Goal: Navigation & Orientation: Find specific page/section

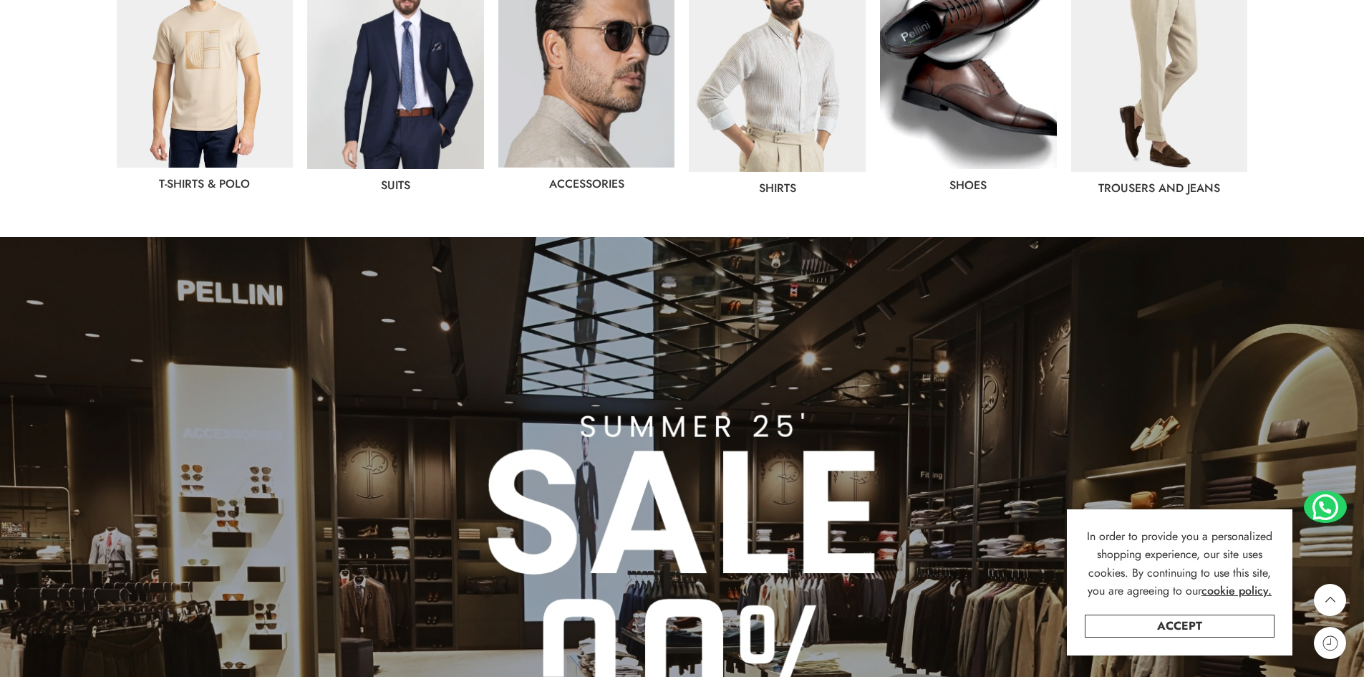
scroll to position [788, 0]
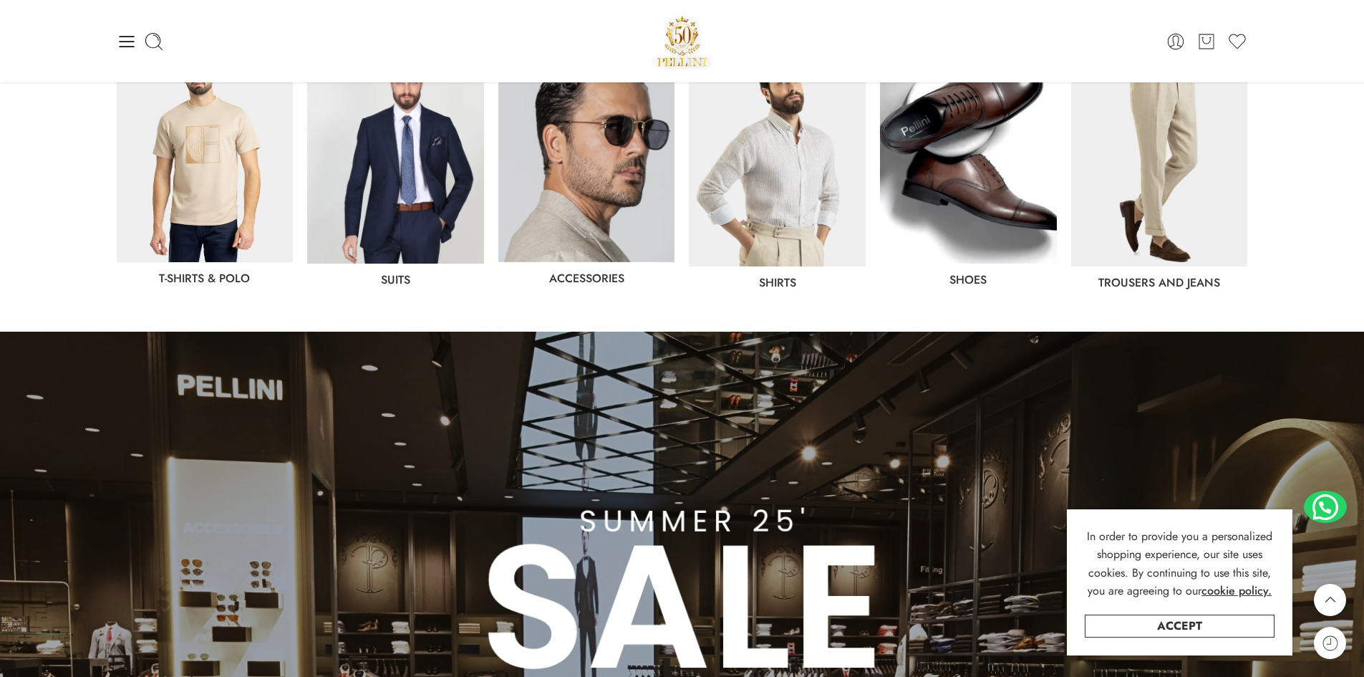
click at [425, 158] on img at bounding box center [395, 154] width 177 height 218
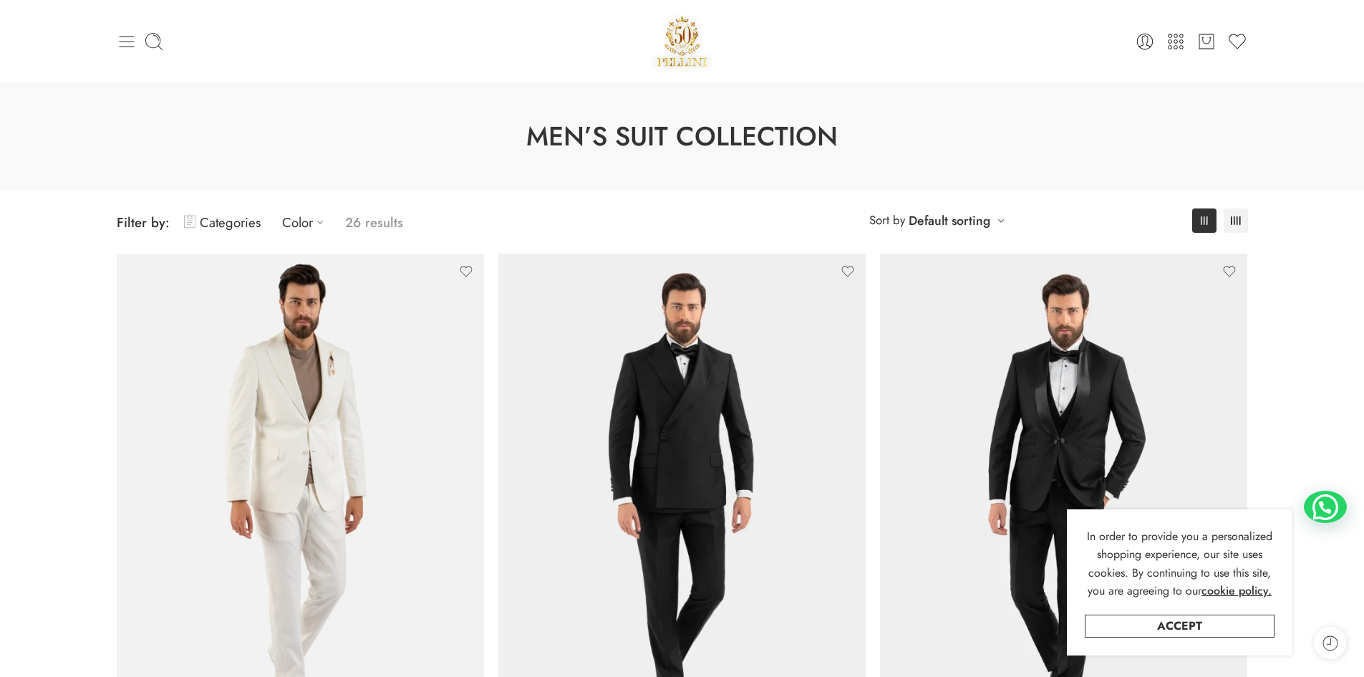
click at [126, 44] on icon at bounding box center [127, 42] width 20 height 20
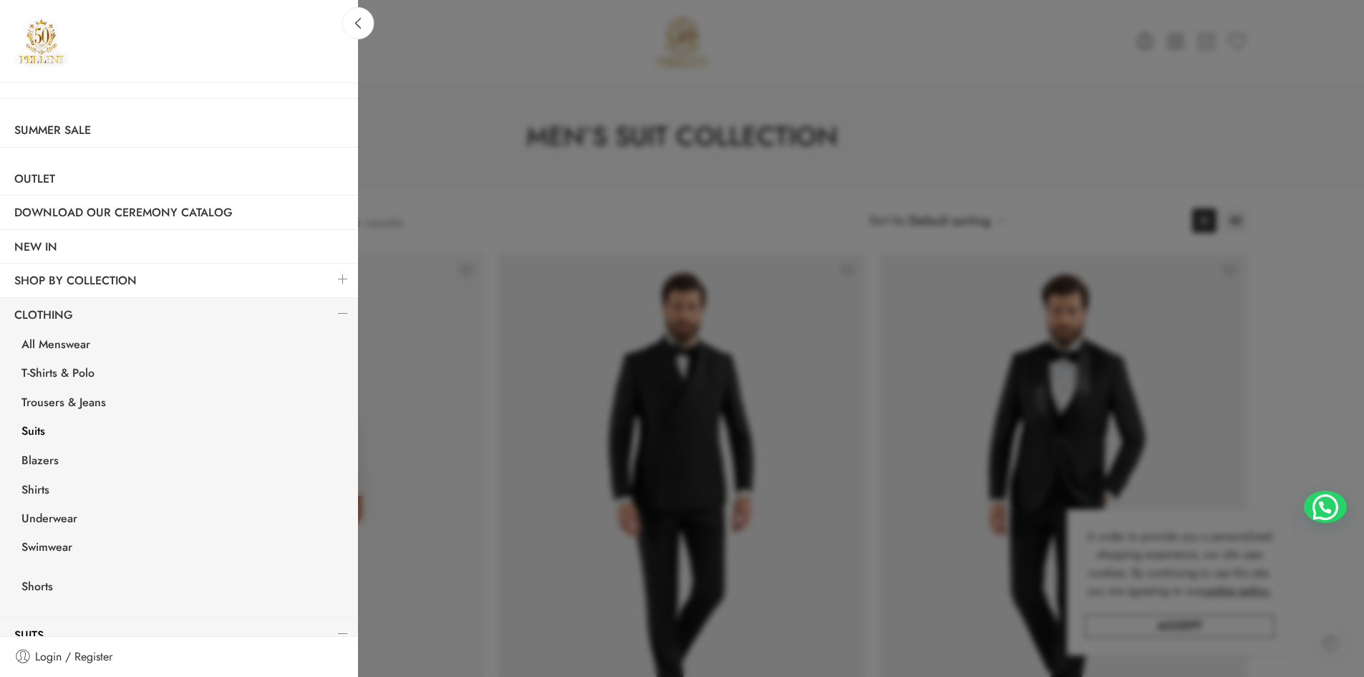
click at [37, 46] on img at bounding box center [41, 41] width 54 height 54
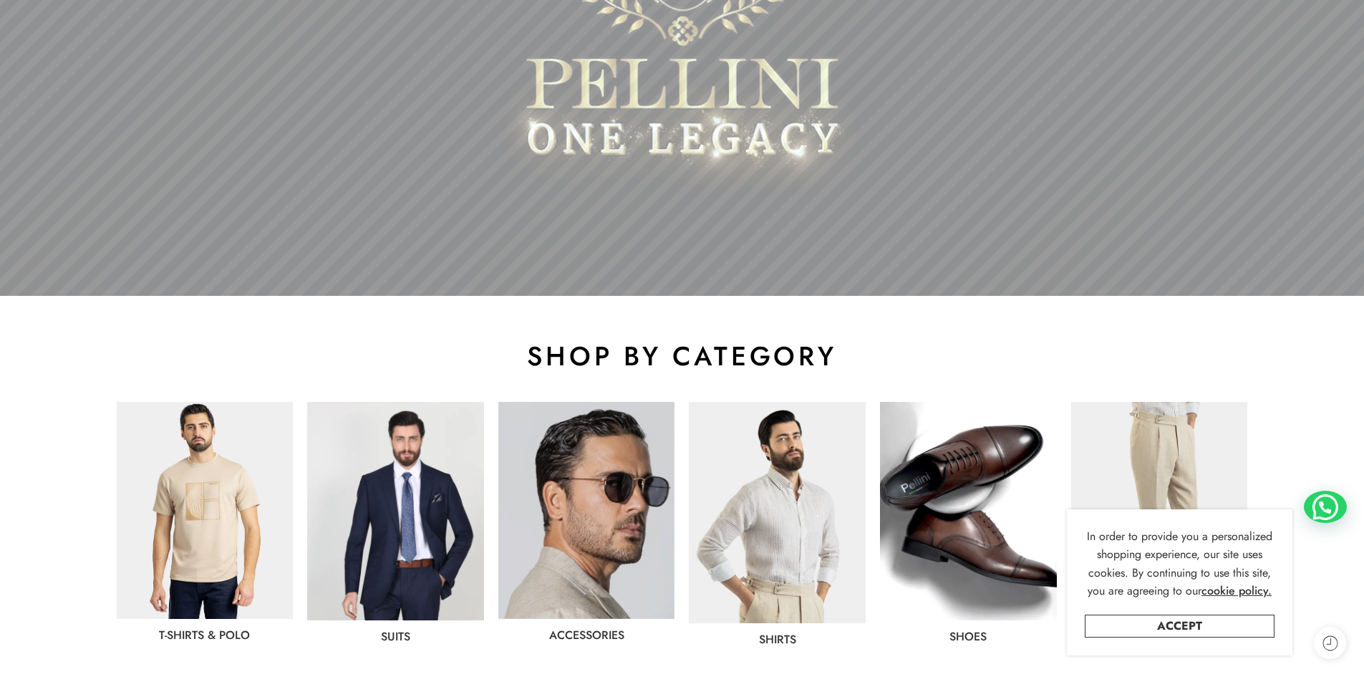
scroll to position [573, 0]
